Goal: Task Accomplishment & Management: Manage account settings

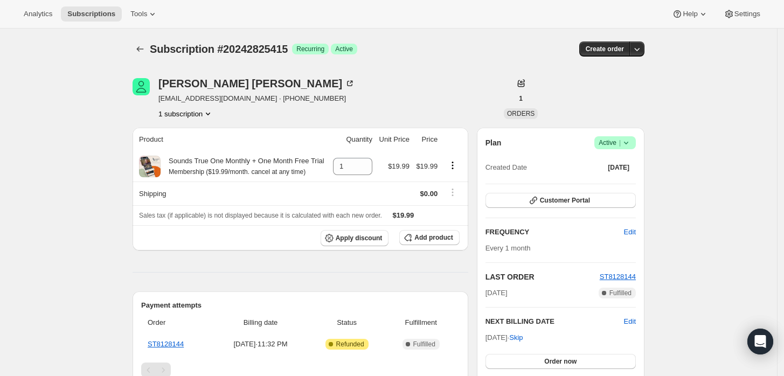
click at [634, 149] on div "Plan Success Active | Created Date [DATE]" at bounding box center [560, 155] width 150 height 39
click at [627, 142] on icon at bounding box center [626, 143] width 4 height 3
click at [606, 182] on span "Cancel subscription" at bounding box center [618, 182] width 61 height 8
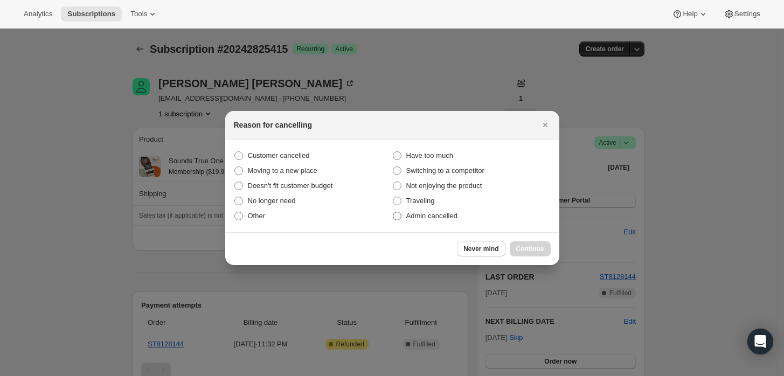
click at [452, 219] on span "Admin cancelled" at bounding box center [431, 216] width 51 height 8
click at [393, 212] on input "Admin cancelled" at bounding box center [393, 212] width 1 height 1
radio input "true"
drag, startPoint x: 566, startPoint y: 257, endPoint x: 553, endPoint y: 256, distance: 13.0
click at [560, 258] on div at bounding box center [392, 188] width 784 height 376
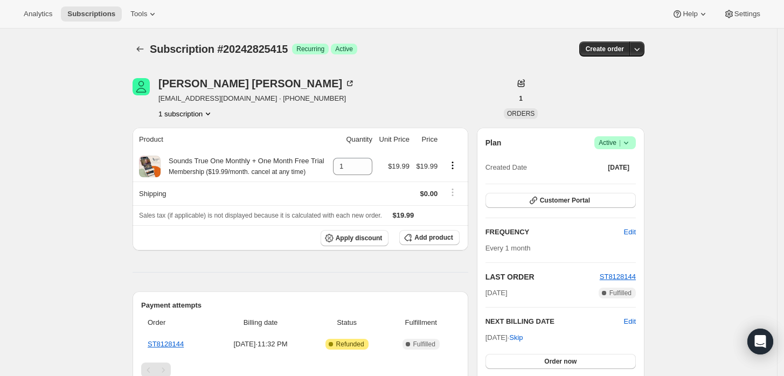
click at [631, 144] on icon at bounding box center [626, 142] width 11 height 11
click at [601, 184] on span "Cancel subscription" at bounding box center [618, 182] width 61 height 8
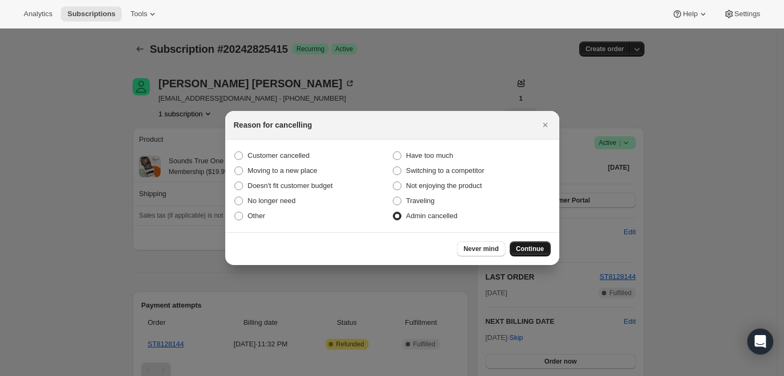
click at [518, 246] on span "Continue" at bounding box center [530, 249] width 28 height 9
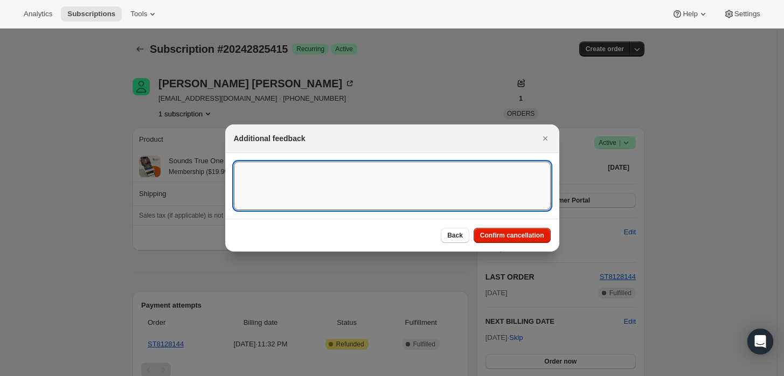
click at [310, 172] on textarea ":rbk:" at bounding box center [392, 186] width 317 height 48
type textarea "Custome"
type textarea "customer refunded main order."
click at [510, 234] on span "Confirm cancellation" at bounding box center [512, 235] width 64 height 9
